Goal: Task Accomplishment & Management: Manage account settings

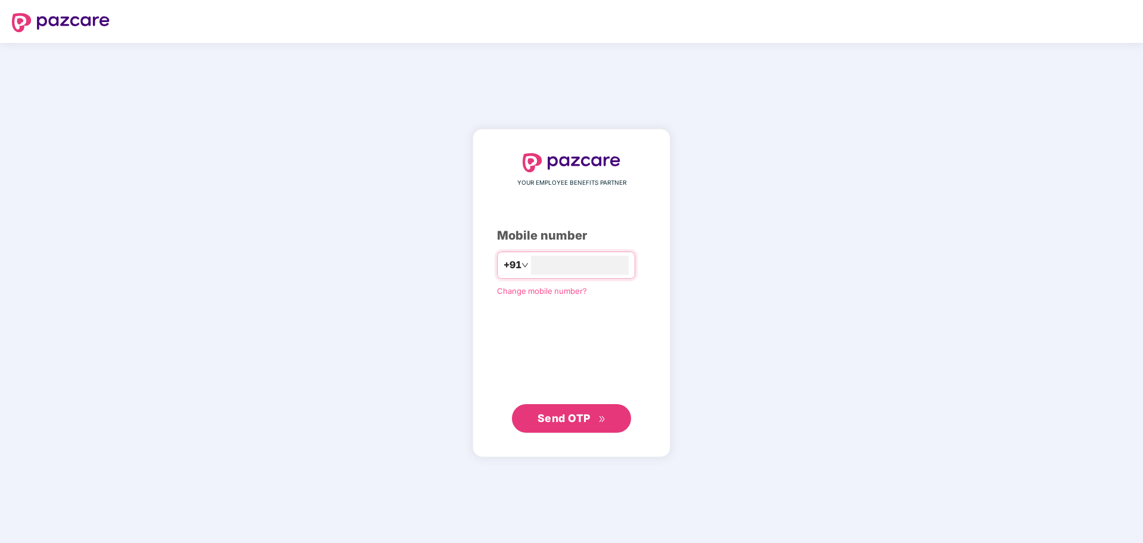
type input "**********"
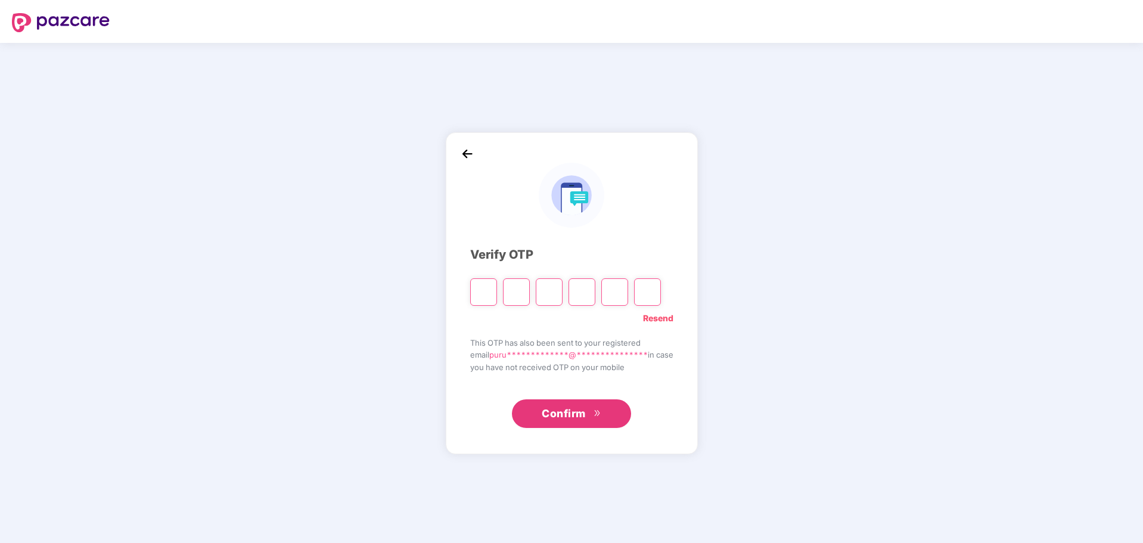
paste input "*"
type input "*"
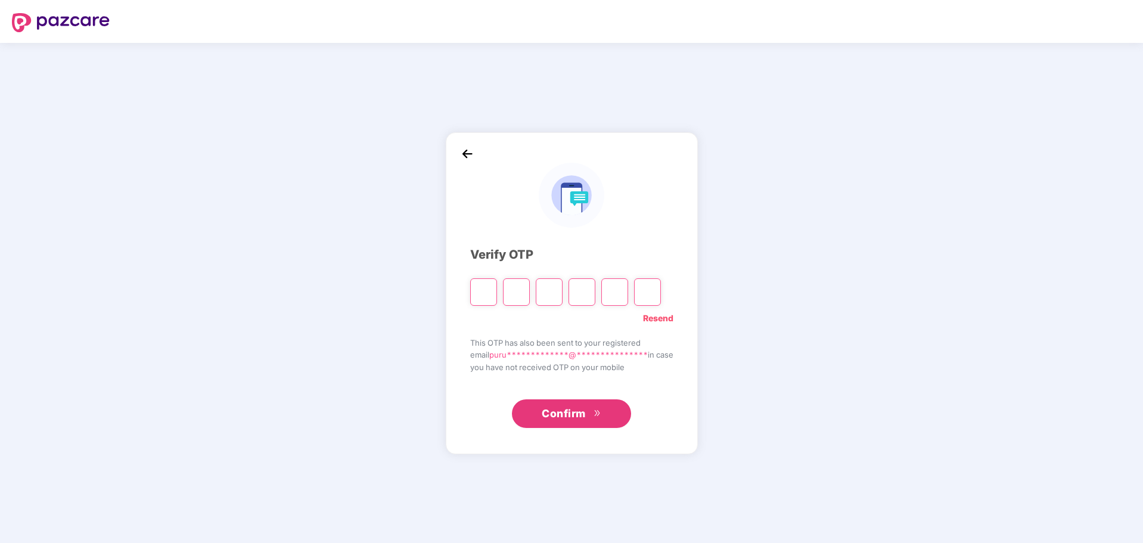
type input "*"
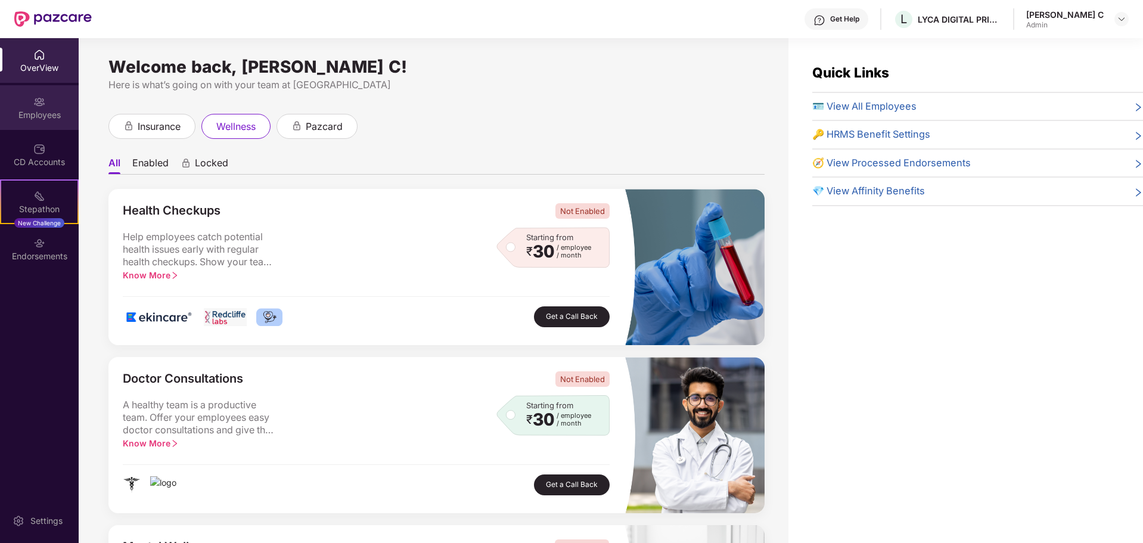
click at [29, 102] on div "Employees" at bounding box center [39, 107] width 79 height 45
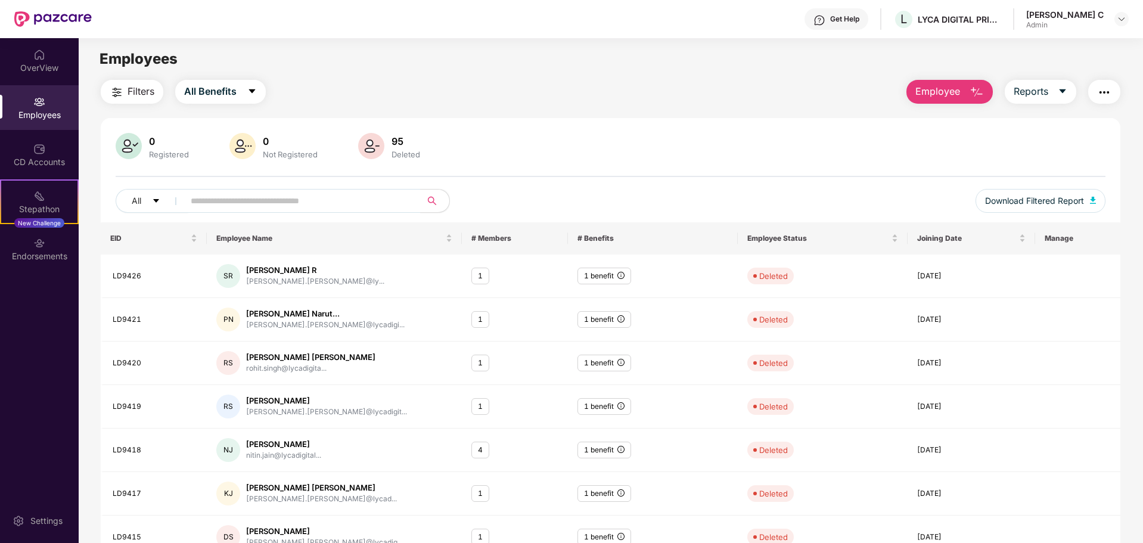
click at [1105, 20] on div "[PERSON_NAME] C Admin" at bounding box center [1077, 19] width 102 height 21
click at [734, 138] on div "0 Registered 0 Not Registered 95 Deleted" at bounding box center [610, 147] width 989 height 29
click at [26, 135] on div "CD Accounts" at bounding box center [39, 154] width 79 height 45
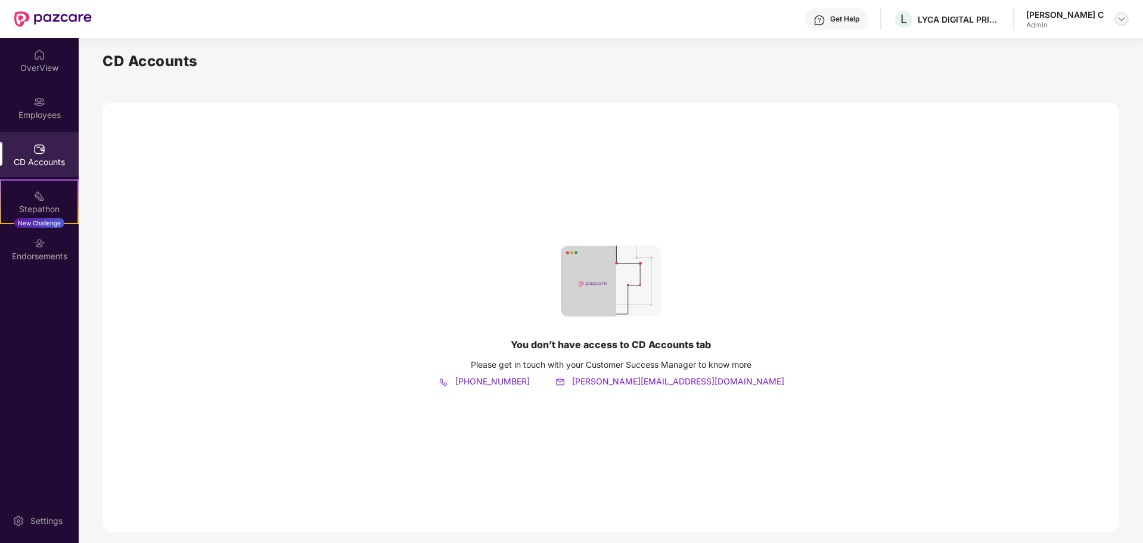
click at [1122, 21] on img at bounding box center [1121, 19] width 10 height 10
click at [1013, 77] on div "Logout" at bounding box center [1065, 70] width 155 height 23
